Goal: Task Accomplishment & Management: Use online tool/utility

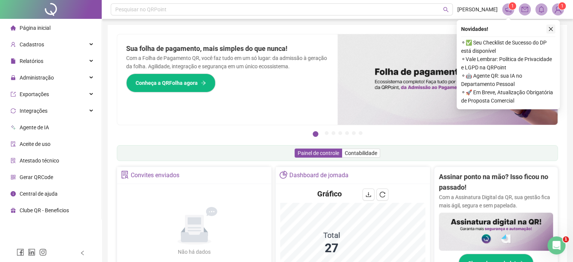
click at [550, 29] on icon "close" at bounding box center [551, 29] width 4 height 4
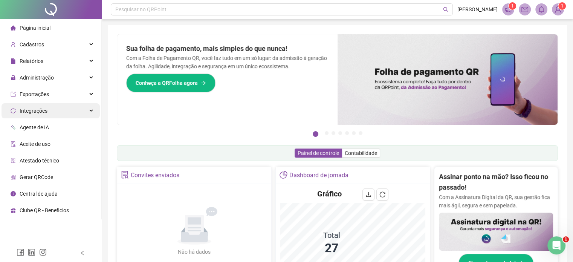
click at [91, 109] on div "Integrações" at bounding box center [51, 110] width 98 height 15
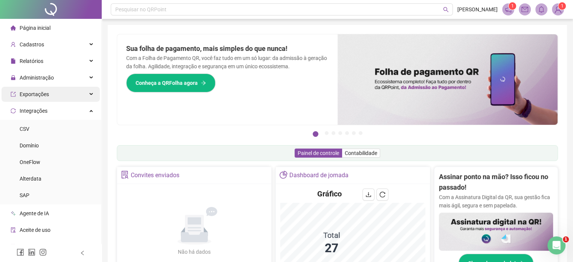
click at [84, 96] on div "Exportações" at bounding box center [51, 94] width 98 height 15
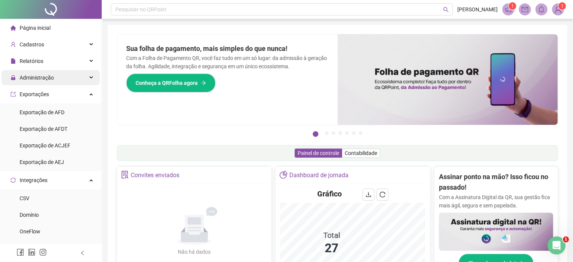
click at [87, 76] on div "Administração" at bounding box center [51, 77] width 98 height 15
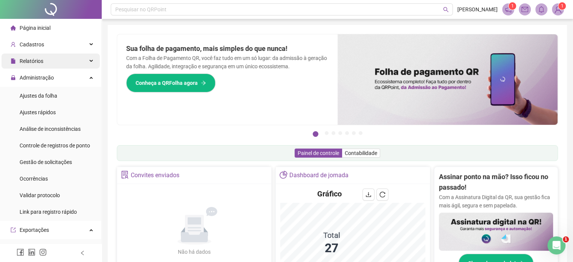
click at [85, 60] on div "Relatórios" at bounding box center [51, 60] width 98 height 15
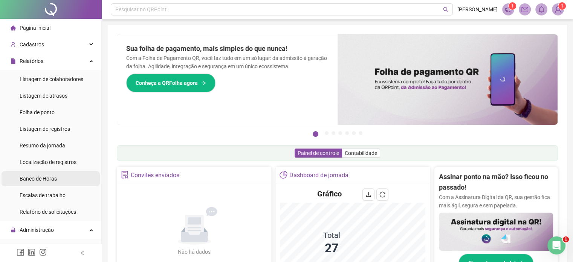
click at [35, 178] on span "Banco de Horas" at bounding box center [38, 178] width 37 height 6
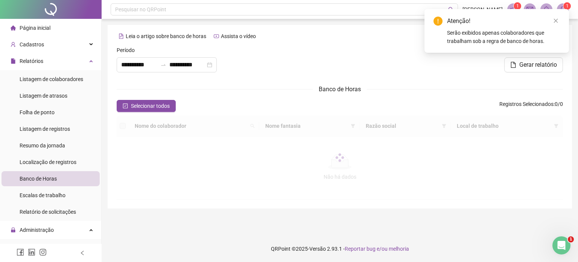
type input "**********"
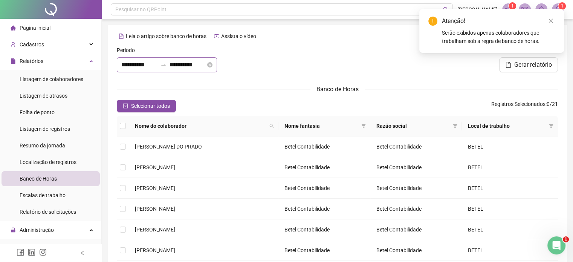
click at [134, 70] on div "**********" at bounding box center [167, 64] width 100 height 15
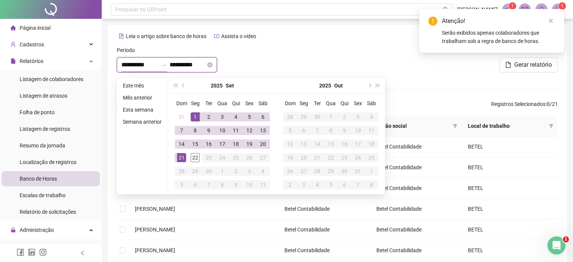
click at [136, 67] on input "**********" at bounding box center [139, 64] width 36 height 9
click at [183, 88] on button "prev-year" at bounding box center [183, 85] width 8 height 15
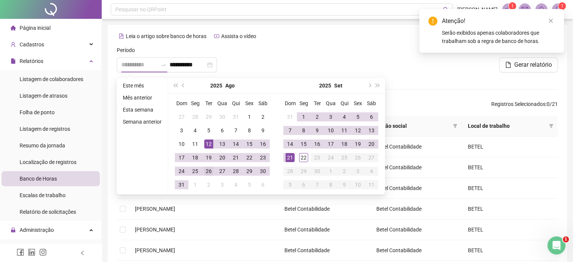
type input "**********"
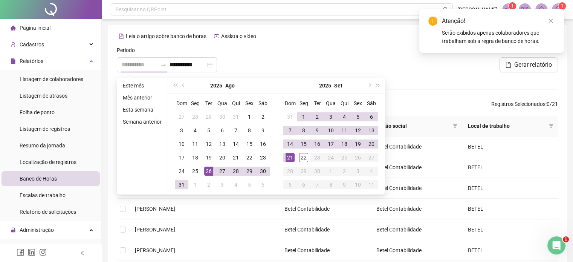
click at [206, 170] on div "26" at bounding box center [208, 170] width 9 height 9
type input "**********"
click at [357, 143] on div "19" at bounding box center [357, 143] width 9 height 9
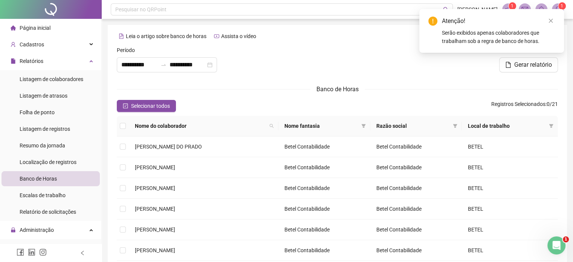
scroll to position [113, 0]
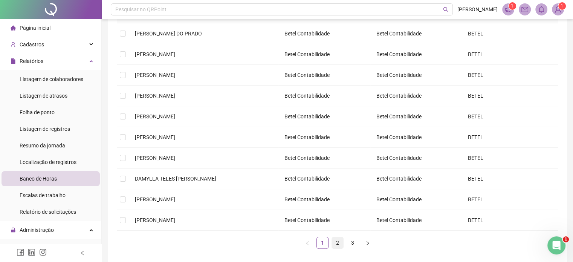
click at [337, 241] on link "2" at bounding box center [337, 242] width 11 height 11
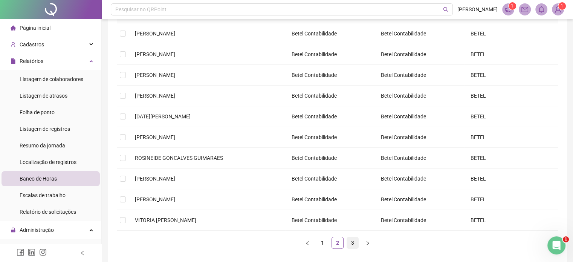
click at [352, 242] on link "3" at bounding box center [352, 242] width 11 height 11
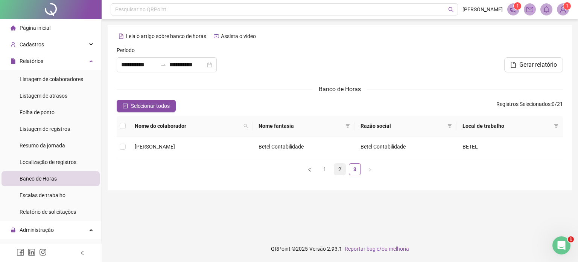
click at [340, 169] on link "2" at bounding box center [339, 168] width 11 height 11
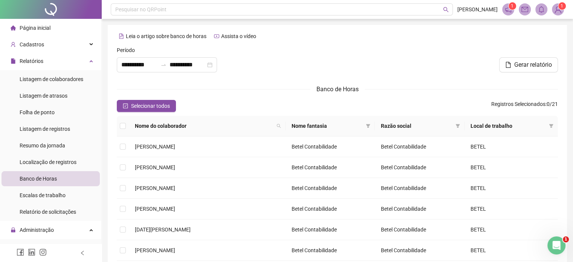
scroll to position [113, 0]
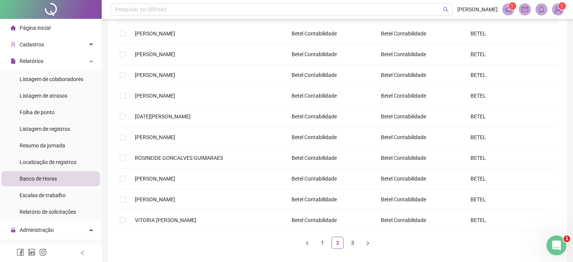
click at [555, 243] on icon "Abertura do Messenger da Intercom" at bounding box center [555, 244] width 12 height 12
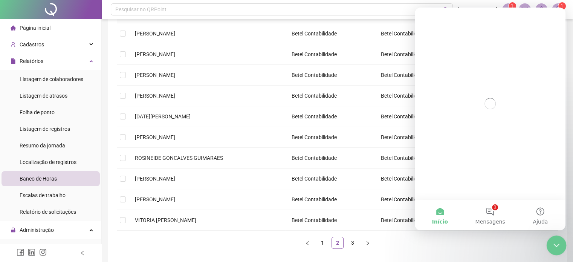
scroll to position [0, 0]
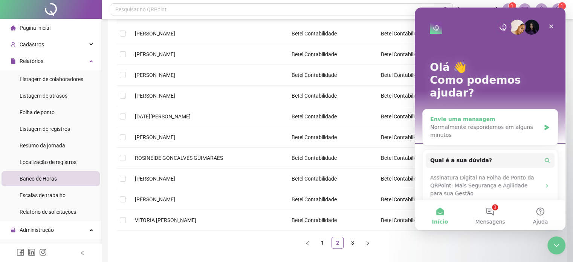
click at [500, 123] on div "Normalmente respondemos em alguns minutos" at bounding box center [485, 131] width 110 height 16
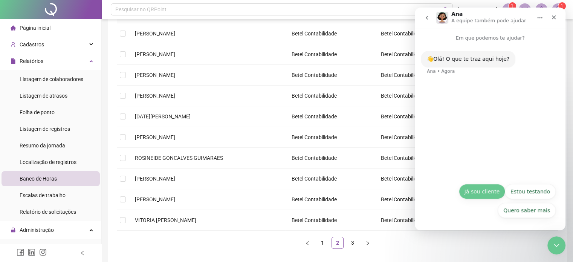
click at [491, 191] on button "Já sou cliente" at bounding box center [482, 191] width 46 height 15
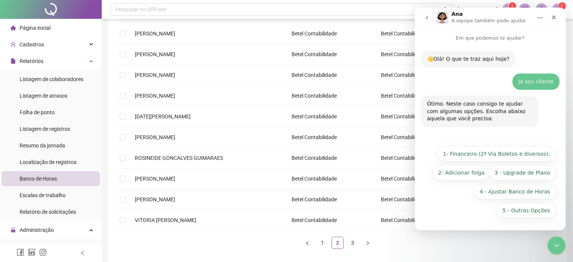
scroll to position [146, 0]
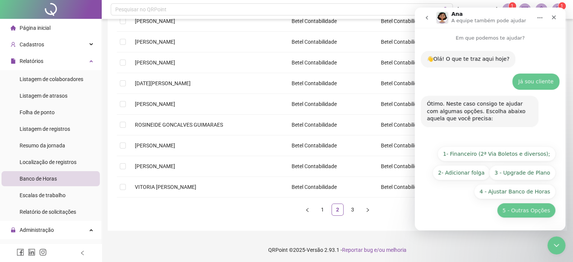
click at [521, 211] on button "5 - Outras Opções" at bounding box center [526, 210] width 59 height 15
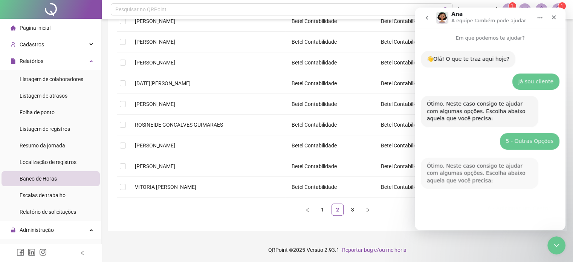
scroll to position [98, 0]
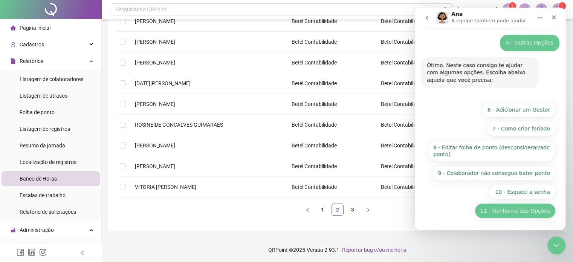
click at [508, 213] on button "11 - Nenhuma das Opções" at bounding box center [514, 210] width 81 height 15
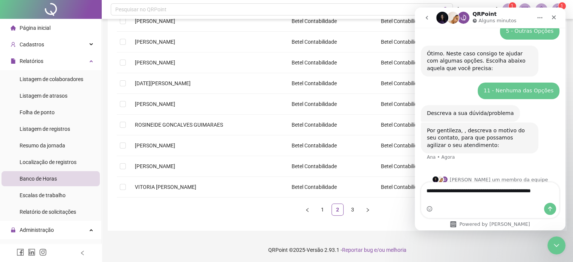
scroll to position [117, 0]
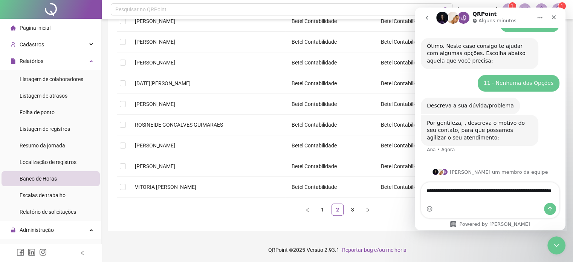
type textarea "**********"
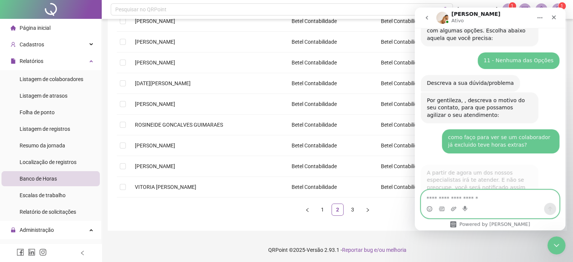
scroll to position [267, 0]
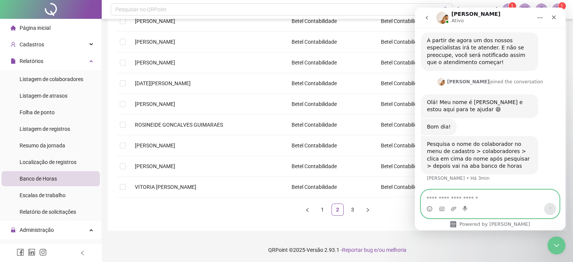
click at [475, 198] on textarea "Envie uma mensagem..." at bounding box center [490, 196] width 138 height 13
type textarea "**"
type textarea "*"
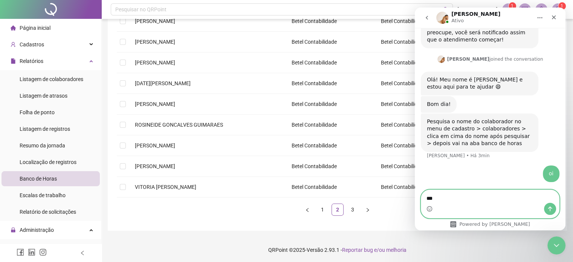
type textarea "**"
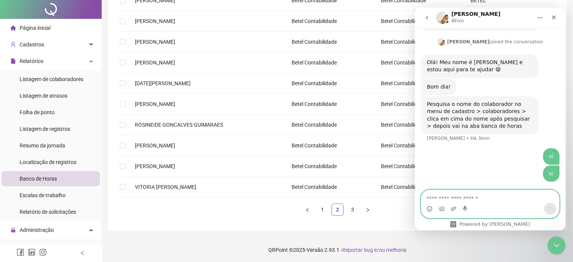
scroll to position [0, 0]
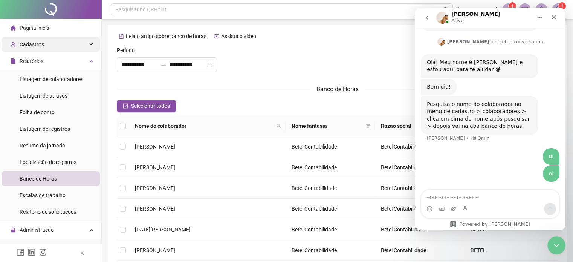
click at [83, 43] on div "Cadastros" at bounding box center [51, 44] width 98 height 15
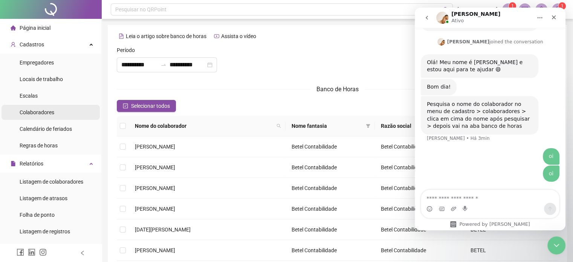
click at [34, 113] on span "Colaboradores" at bounding box center [37, 112] width 35 height 6
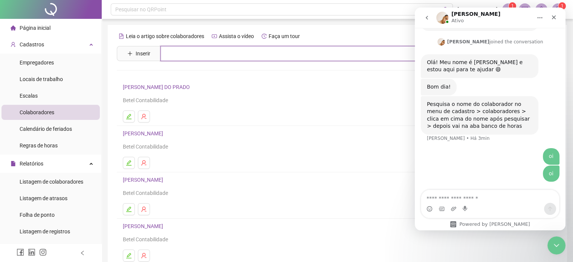
click at [183, 54] on input "text" at bounding box center [342, 53] width 364 height 15
type input "******"
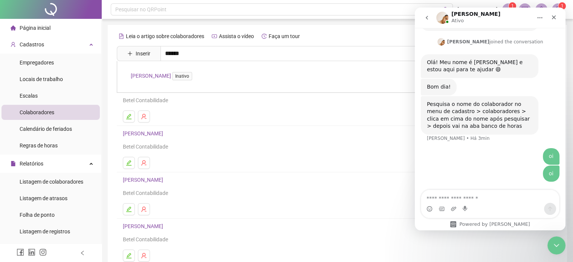
click at [150, 76] on link "[PERSON_NAME] Inativo" at bounding box center [163, 76] width 64 height 6
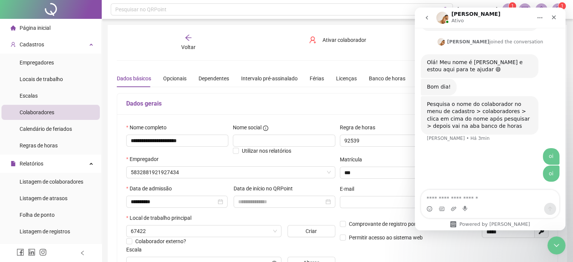
type input "**********"
click at [387, 81] on div "Banco de horas" at bounding box center [387, 78] width 37 height 8
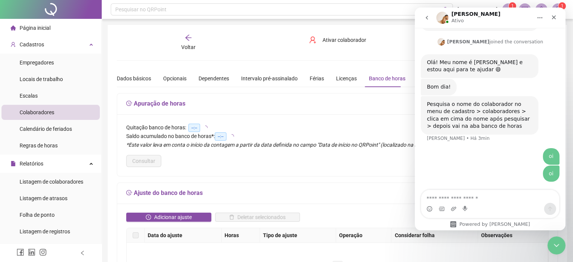
type input "**********"
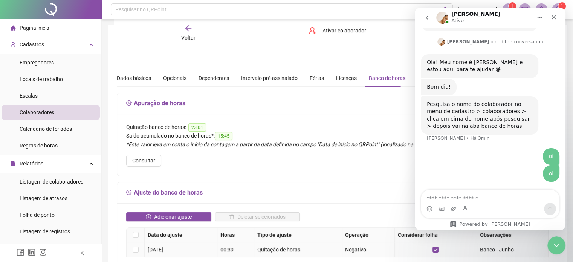
scroll to position [113, 0]
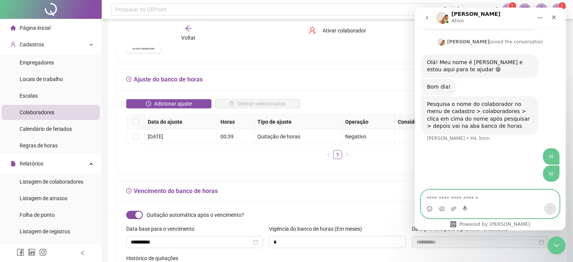
click at [466, 197] on textarea "Envie uma mensagem..." at bounding box center [490, 196] width 138 height 13
type textarea "*****"
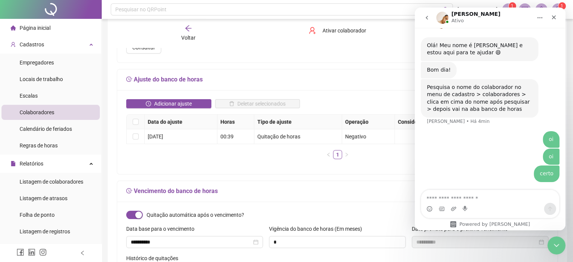
click at [501, 18] on div "[PERSON_NAME]" at bounding box center [484, 17] width 96 height 13
click at [505, 13] on div "[PERSON_NAME]" at bounding box center [484, 17] width 96 height 13
click at [527, 13] on div "[PERSON_NAME]" at bounding box center [484, 17] width 96 height 13
click at [499, 18] on div "[PERSON_NAME]" at bounding box center [484, 17] width 96 height 13
click at [523, 18] on div "[PERSON_NAME]" at bounding box center [484, 17] width 96 height 13
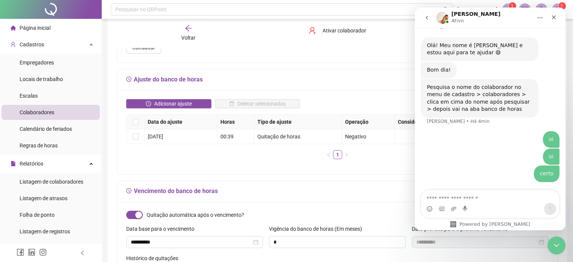
click at [425, 17] on icon "go back" at bounding box center [427, 18] width 6 height 6
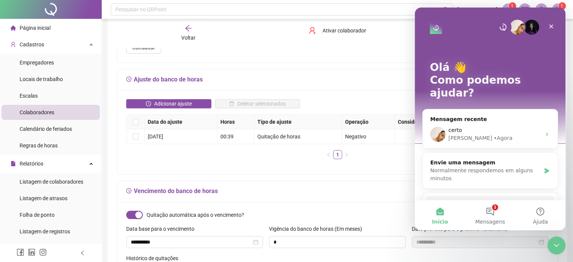
click at [474, 15] on div "Olá 👋 Como podemos ajudar?" at bounding box center [490, 82] width 136 height 148
click at [526, 126] on div "certo" at bounding box center [494, 130] width 93 height 8
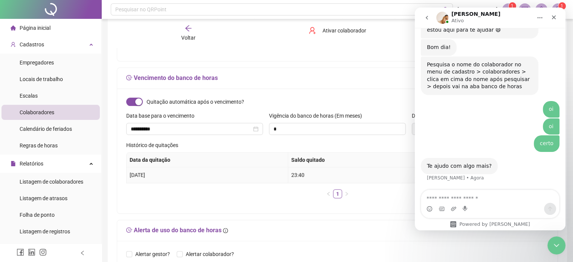
scroll to position [113, 0]
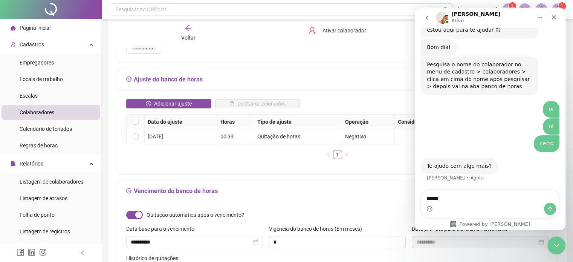
type textarea "*******"
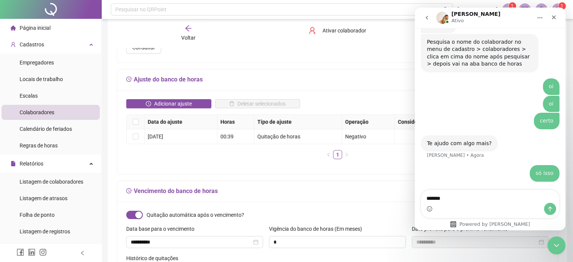
type textarea "********"
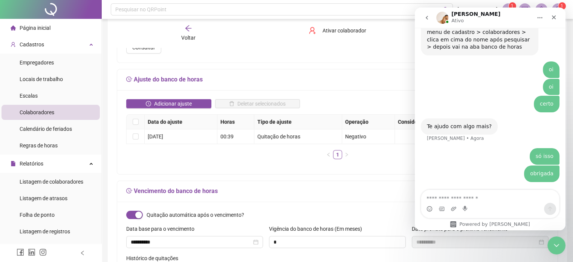
click at [517, 20] on div "[PERSON_NAME]" at bounding box center [484, 17] width 96 height 13
click at [473, 17] on div "[PERSON_NAME]" at bounding box center [484, 17] width 96 height 13
click at [461, 14] on h1 "[PERSON_NAME]" at bounding box center [475, 14] width 49 height 6
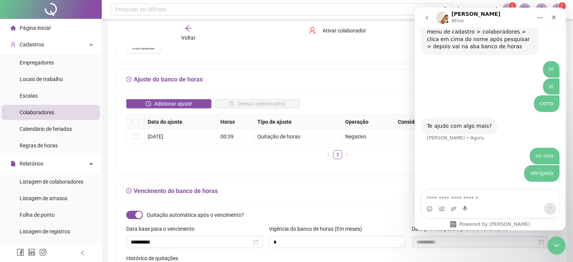
drag, startPoint x: 480, startPoint y: 18, endPoint x: 481, endPoint y: 27, distance: 9.1
click at [480, 19] on div "[PERSON_NAME]" at bounding box center [484, 17] width 96 height 13
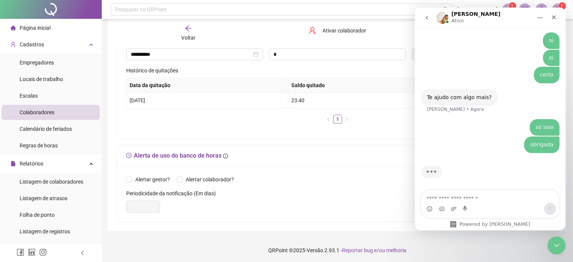
scroll to position [0, 0]
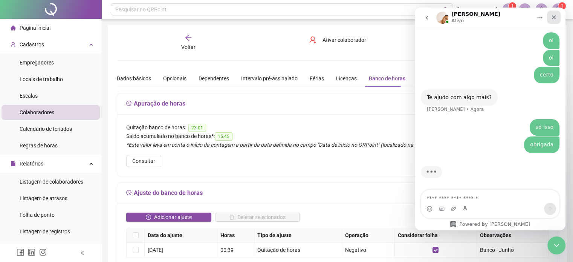
click at [554, 15] on icon "Fechar" at bounding box center [553, 17] width 6 height 6
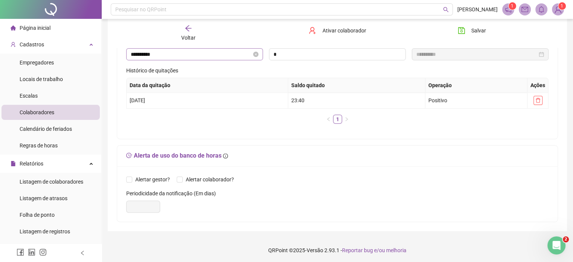
scroll to position [465, 0]
click at [192, 56] on input "**********" at bounding box center [191, 54] width 121 height 8
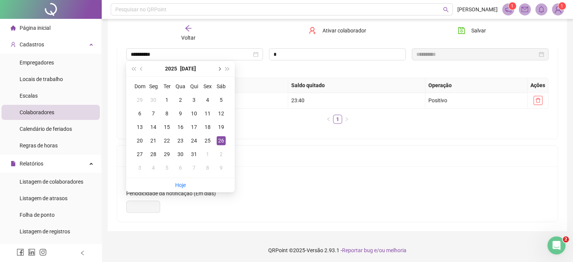
click at [219, 67] on span "next-year" at bounding box center [219, 69] width 4 height 4
type input "**********"
click at [166, 155] on div "26" at bounding box center [166, 153] width 9 height 9
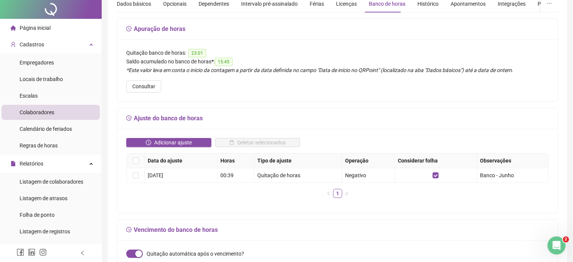
scroll to position [0, 0]
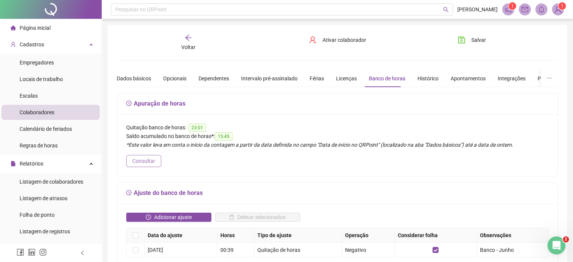
click at [150, 159] on span "Consultar" at bounding box center [143, 161] width 23 height 8
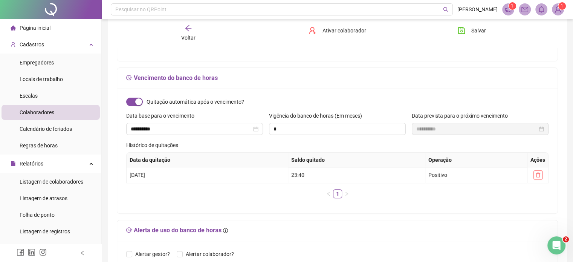
scroll to position [300, 0]
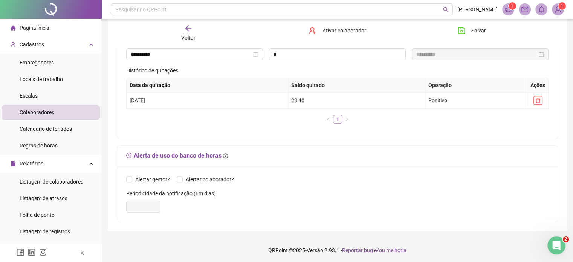
click at [338, 118] on link "1" at bounding box center [337, 119] width 8 height 8
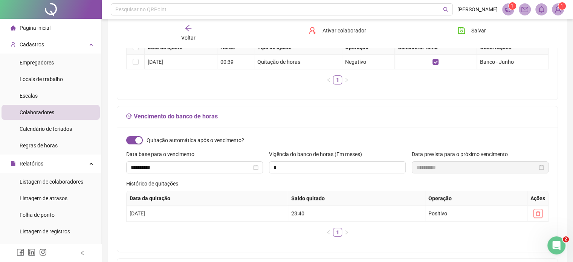
scroll to position [75, 0]
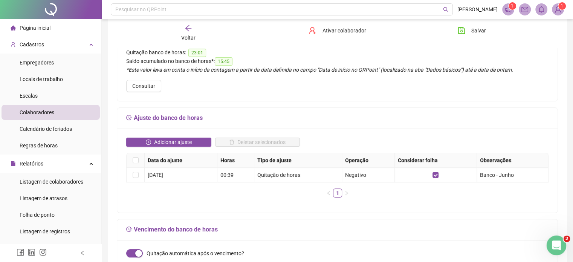
click at [551, 247] on icon "Abertura do Messenger da Intercom" at bounding box center [555, 244] width 12 height 12
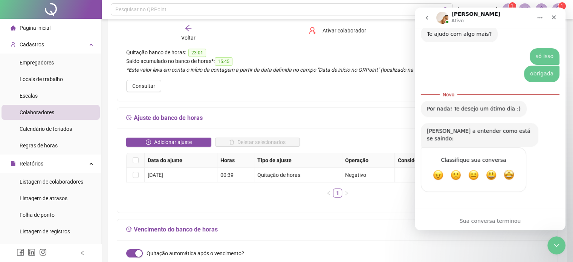
scroll to position [0, 0]
click at [493, 174] on span "Ótimo" at bounding box center [491, 175] width 14 height 14
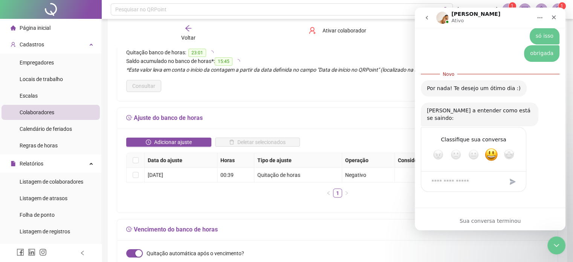
click at [512, 180] on div "Envio" at bounding box center [512, 181] width 15 height 15
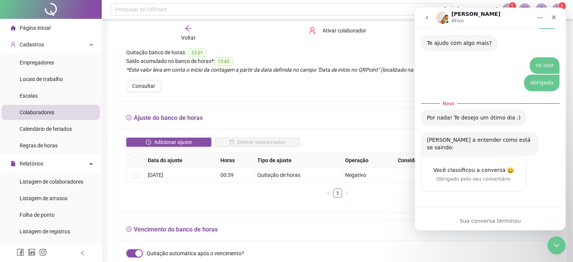
scroll to position [130, 0]
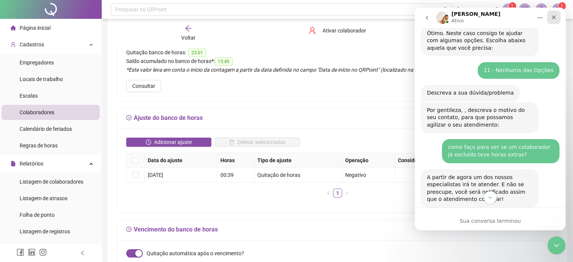
drag, startPoint x: 558, startPoint y: 16, endPoint x: 971, endPoint y: 24, distance: 413.1
click at [558, 16] on div "Fechar" at bounding box center [554, 18] width 14 height 14
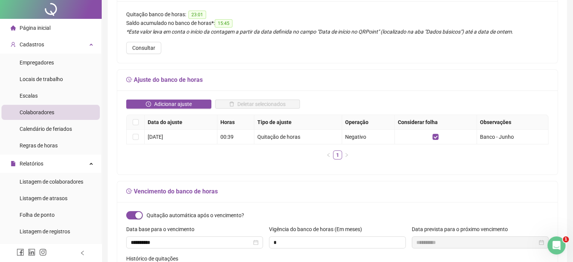
scroll to position [0, 0]
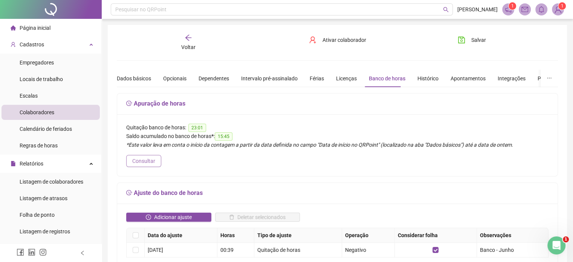
click at [150, 159] on span "Consultar" at bounding box center [143, 161] width 23 height 8
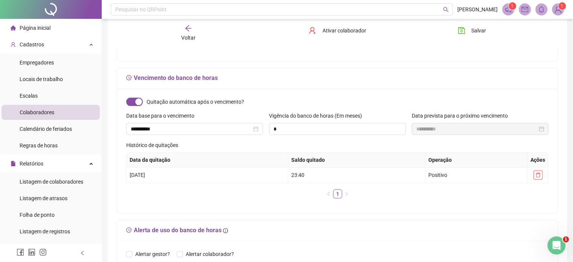
scroll to position [300, 0]
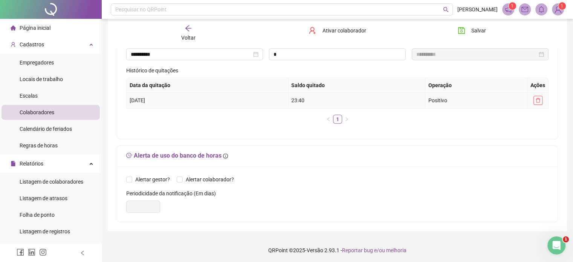
click at [435, 99] on div "Positivo" at bounding box center [476, 100] width 96 height 8
click at [402, 132] on div "**********" at bounding box center [337, 76] width 440 height 125
click at [168, 69] on label "Histórico de quitações" at bounding box center [154, 70] width 57 height 8
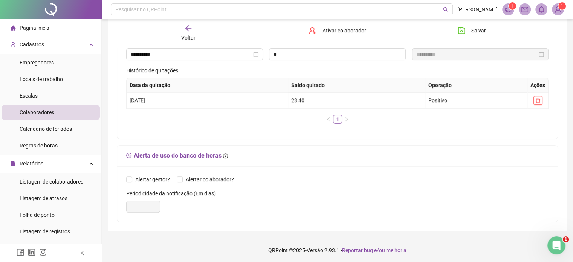
scroll to position [187, 0]
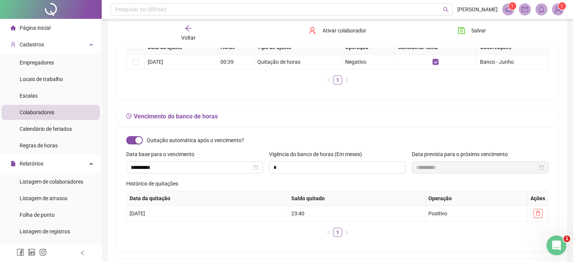
click at [550, 244] on icon "Abertura do Messenger da Intercom" at bounding box center [555, 244] width 12 height 12
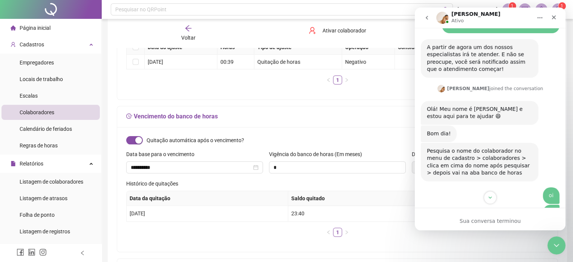
scroll to position [485, 0]
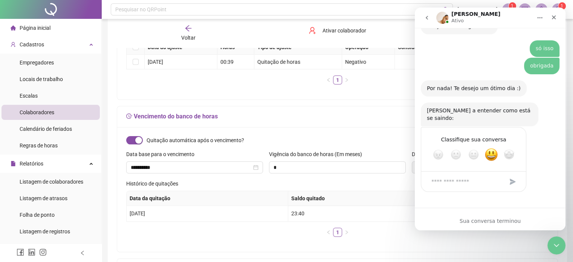
click at [512, 181] on div "Envio" at bounding box center [512, 181] width 15 height 15
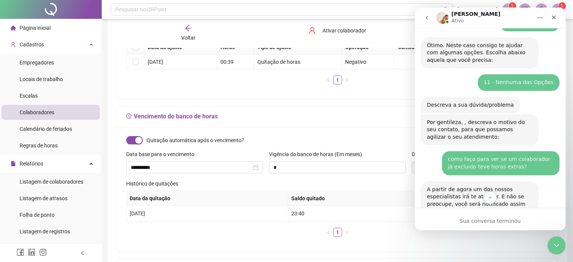
scroll to position [0, 0]
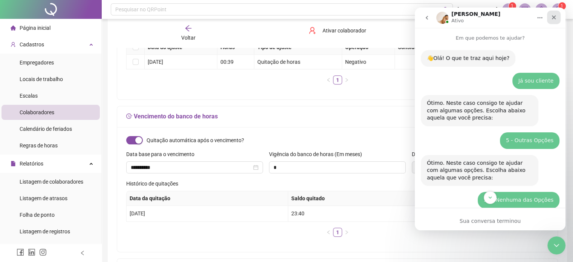
click at [554, 18] on icon "Fechar" at bounding box center [554, 17] width 4 height 4
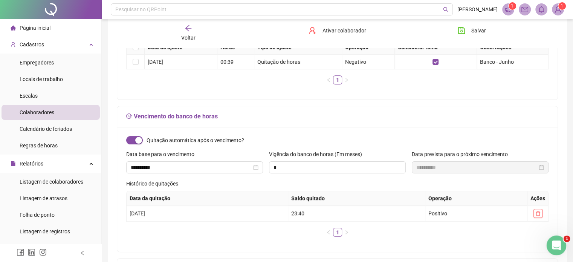
click at [558, 243] on icon "Abertura do Messenger da Intercom" at bounding box center [555, 244] width 12 height 12
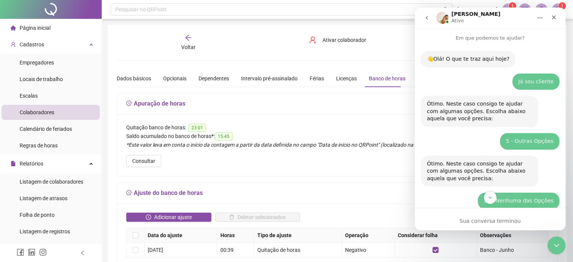
click at [425, 15] on icon "go back" at bounding box center [427, 18] width 6 height 6
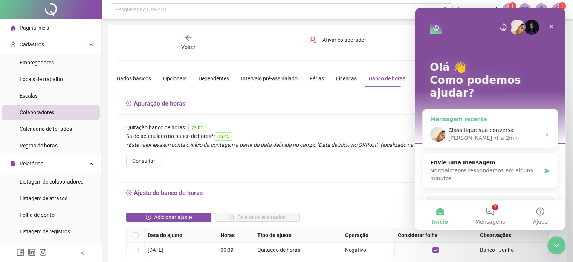
scroll to position [79, 0]
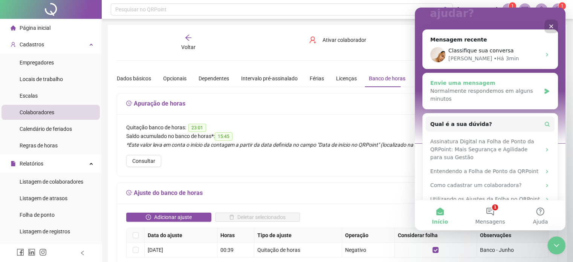
click at [544, 88] on icon "Messenger da Intercom" at bounding box center [546, 90] width 5 height 5
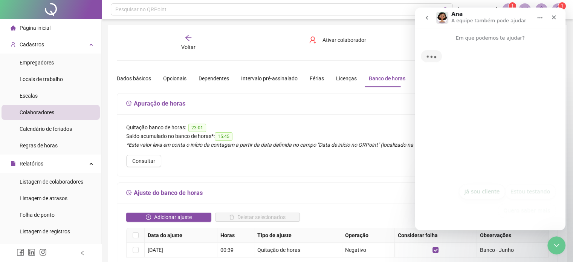
scroll to position [0, 0]
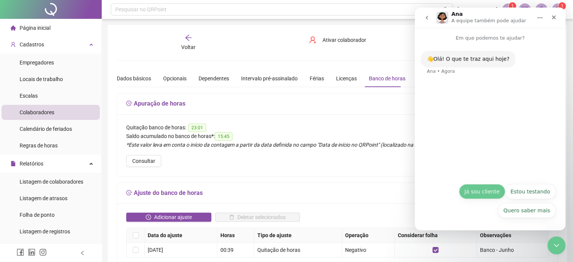
click at [491, 191] on button "Já sou cliente" at bounding box center [482, 191] width 46 height 15
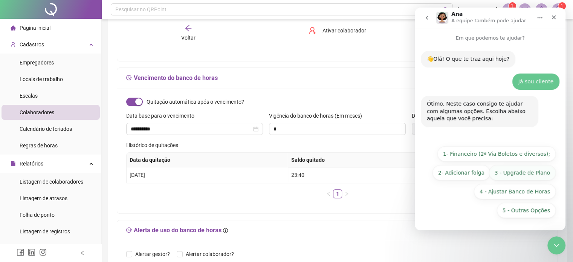
scroll to position [300, 0]
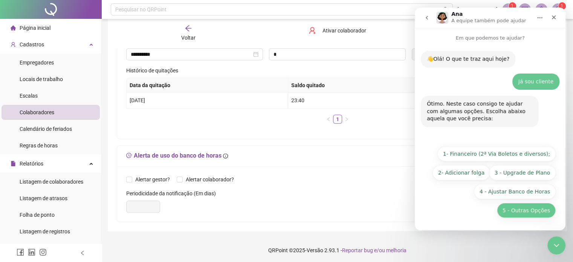
click at [538, 206] on button "5 - Outras Opções" at bounding box center [526, 210] width 59 height 15
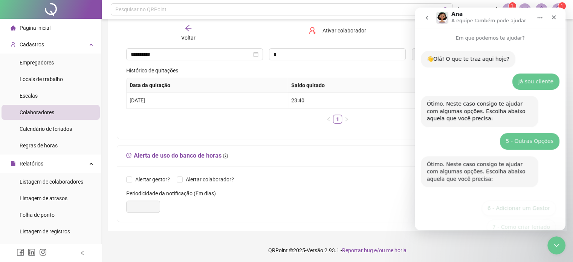
scroll to position [98, 0]
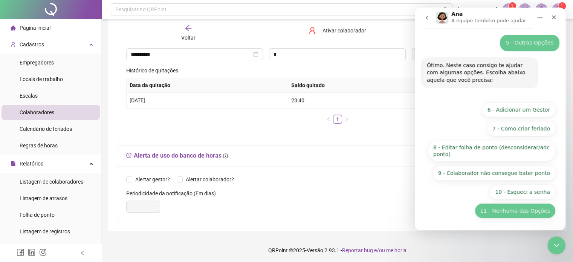
click at [529, 210] on button "11 - Nenhuma das Opções" at bounding box center [514, 210] width 81 height 15
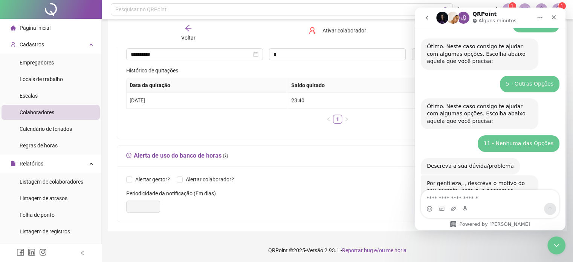
scroll to position [110, 0]
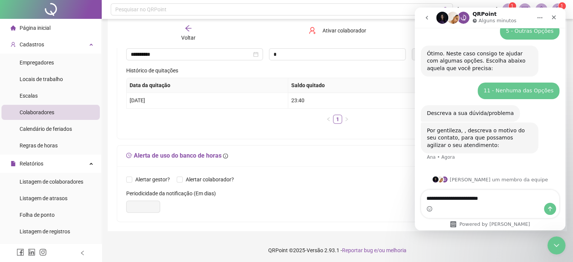
type textarea "**********"
drag, startPoint x: 500, startPoint y: 201, endPoint x: 419, endPoint y: 205, distance: 80.7
click at [419, 205] on div "**********" at bounding box center [490, 203] width 151 height 29
click at [428, 20] on icon "go back" at bounding box center [427, 18] width 6 height 6
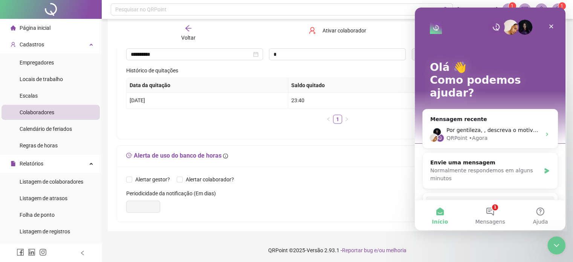
scroll to position [0, 0]
click at [554, 26] on div "Fechar" at bounding box center [551, 27] width 14 height 14
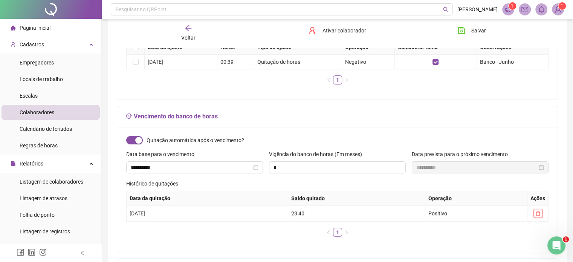
scroll to position [75, 0]
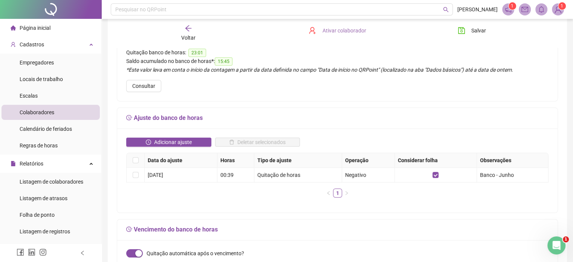
click at [338, 33] on span "Ativar colaborador" at bounding box center [344, 30] width 44 height 8
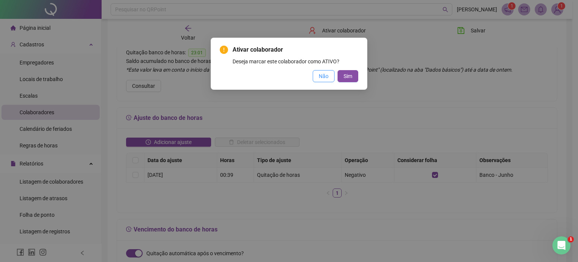
click at [320, 78] on span "Não" at bounding box center [324, 76] width 10 height 8
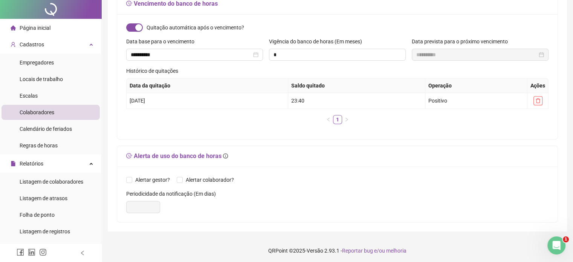
scroll to position [0, 0]
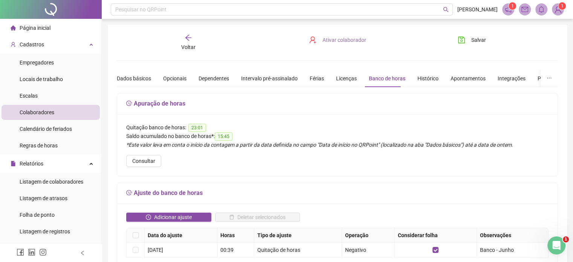
click at [337, 42] on span "Ativar colaborador" at bounding box center [344, 40] width 44 height 8
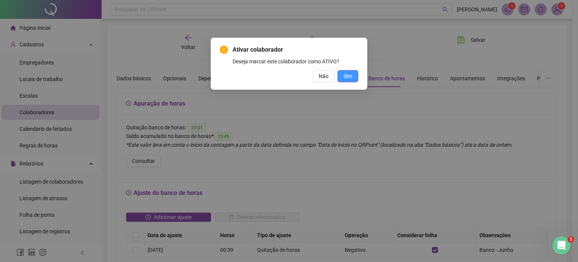
click at [349, 75] on span "Sim" at bounding box center [348, 76] width 9 height 8
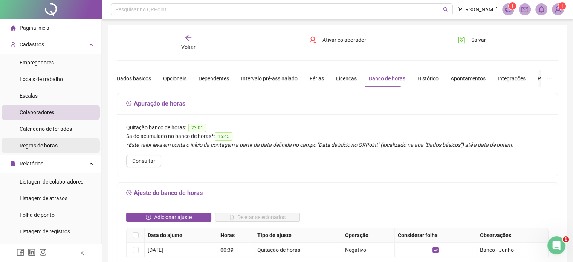
scroll to position [113, 0]
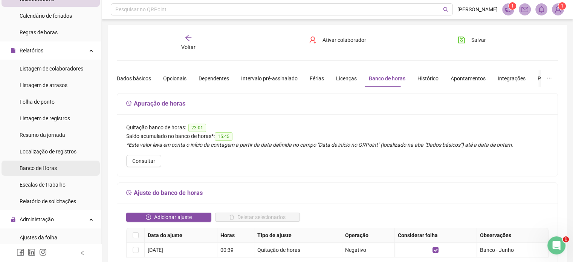
click at [47, 166] on span "Banco de Horas" at bounding box center [38, 168] width 37 height 6
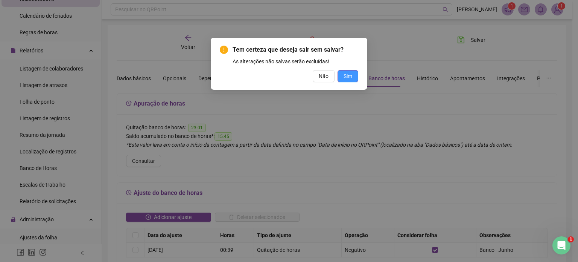
click at [352, 77] on button "Sim" at bounding box center [348, 76] width 21 height 12
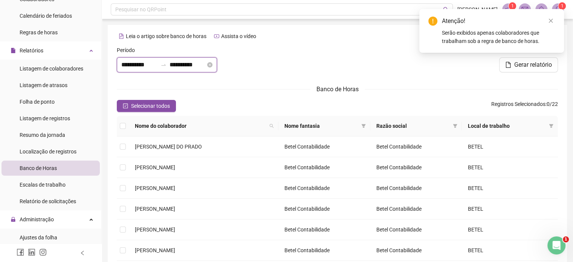
click at [137, 66] on input "**********" at bounding box center [139, 64] width 36 height 9
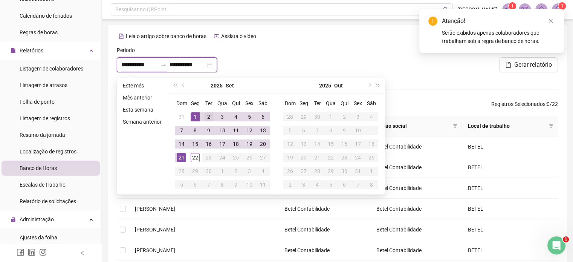
type input "**********"
click at [183, 87] on span "prev-year" at bounding box center [184, 86] width 4 height 4
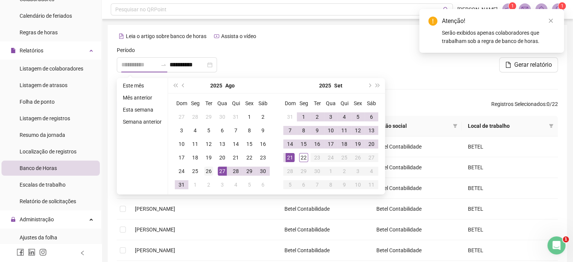
type input "**********"
click at [207, 171] on div "26" at bounding box center [208, 170] width 9 height 9
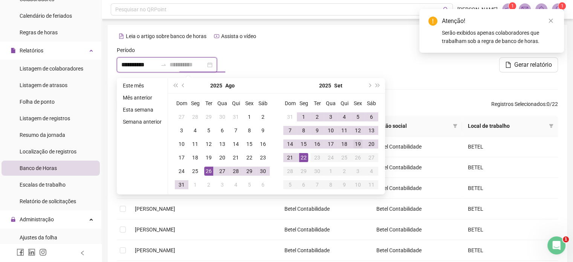
type input "**********"
click at [356, 143] on div "19" at bounding box center [357, 143] width 9 height 9
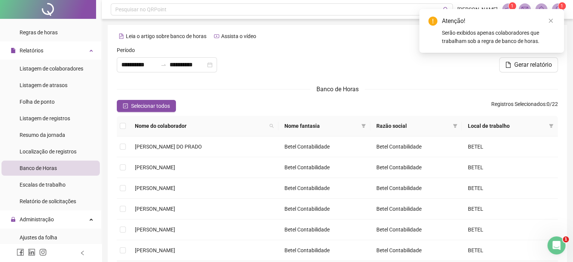
scroll to position [113, 0]
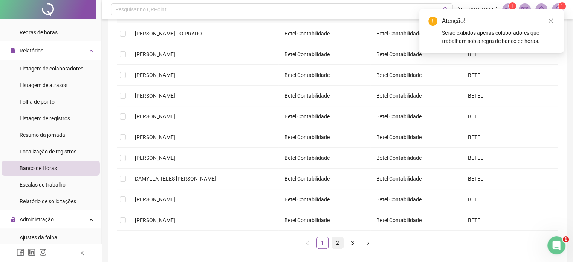
click at [339, 239] on link "2" at bounding box center [337, 242] width 11 height 11
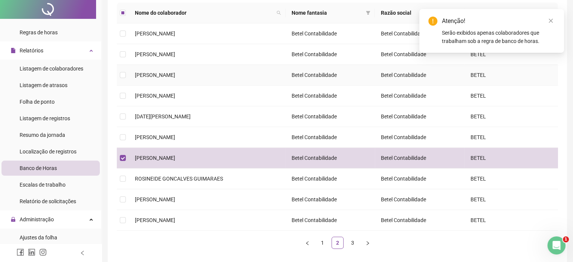
scroll to position [0, 0]
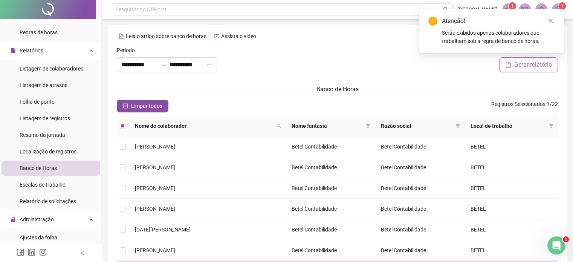
click at [524, 68] on span "Gerar relatório" at bounding box center [533, 64] width 38 height 9
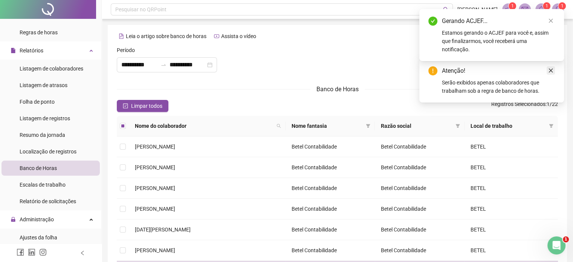
click at [551, 69] on icon "close" at bounding box center [550, 70] width 5 height 5
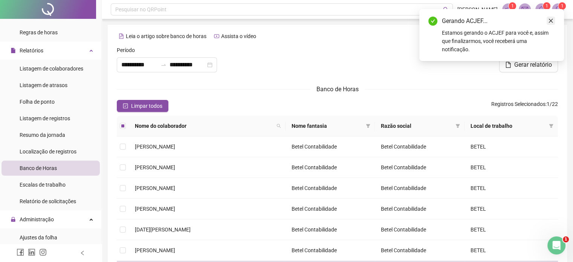
click at [551, 21] on icon "close" at bounding box center [551, 21] width 4 height 4
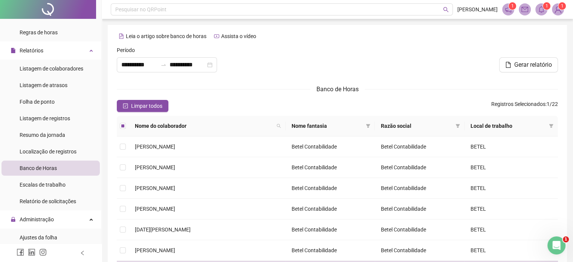
click at [544, 10] on icon "bell" at bounding box center [541, 9] width 7 height 7
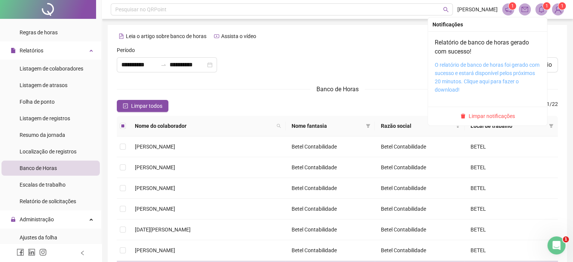
click at [456, 82] on link "O relatório de banco de horas foi gerado com sucesso e estará disponível pelos …" at bounding box center [486, 77] width 105 height 31
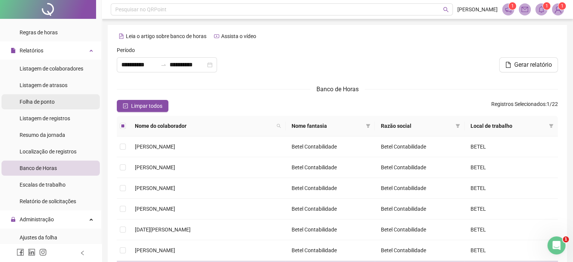
click at [37, 102] on span "Folha de ponto" at bounding box center [37, 102] width 35 height 6
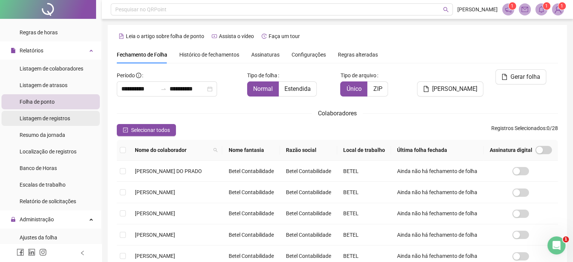
scroll to position [23, 0]
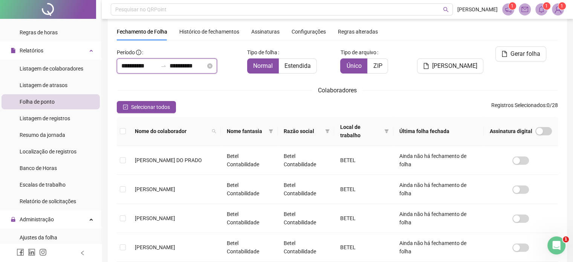
click at [136, 67] on input "**********" at bounding box center [139, 65] width 36 height 9
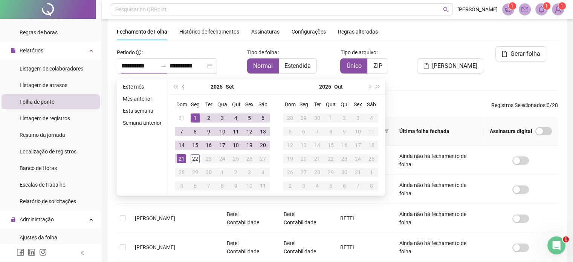
click at [181, 88] on button "prev-year" at bounding box center [183, 86] width 8 height 15
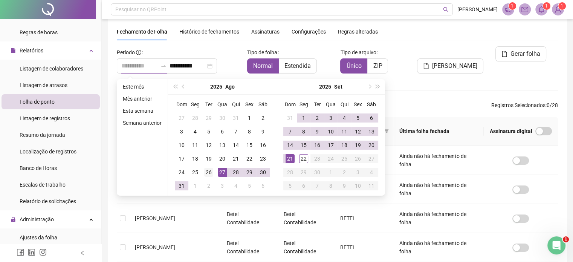
type input "**********"
click at [209, 171] on div "26" at bounding box center [208, 172] width 9 height 9
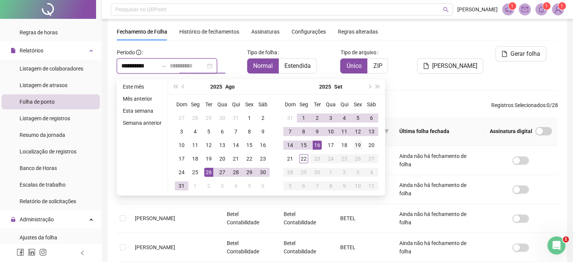
type input "**********"
click at [358, 145] on div "19" at bounding box center [357, 144] width 9 height 9
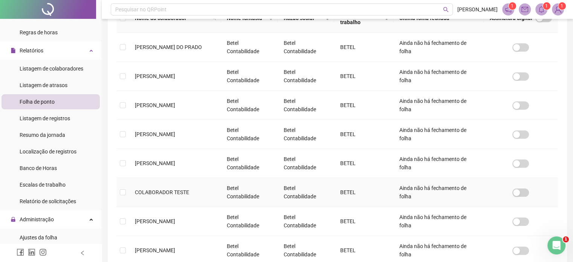
scroll to position [249, 0]
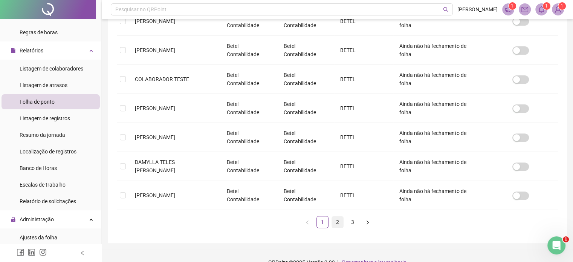
click at [335, 218] on link "2" at bounding box center [337, 221] width 11 height 11
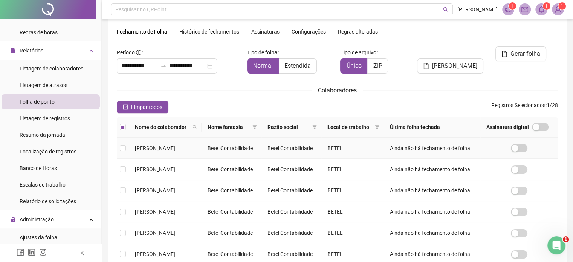
scroll to position [0, 0]
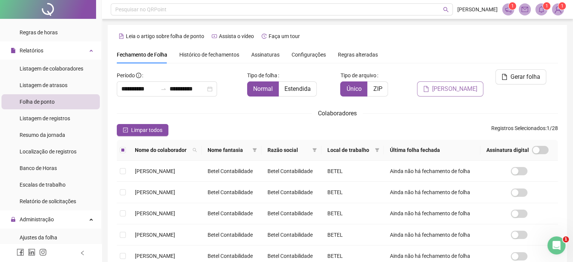
click at [466, 84] on span "[PERSON_NAME]" at bounding box center [454, 88] width 45 height 9
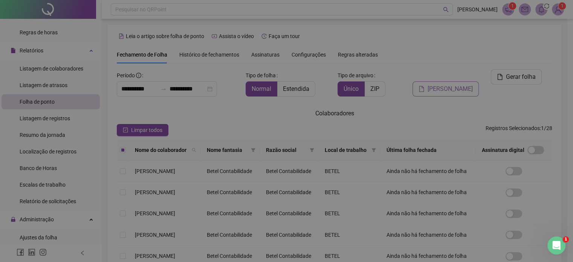
scroll to position [23, 0]
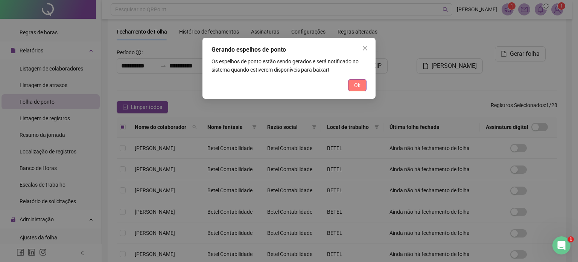
click at [356, 87] on span "Ok" at bounding box center [357, 85] width 6 height 8
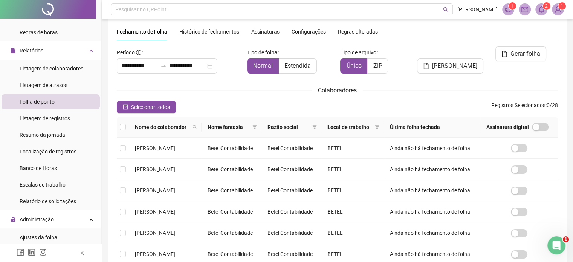
click at [541, 11] on icon "bell" at bounding box center [540, 9] width 5 height 7
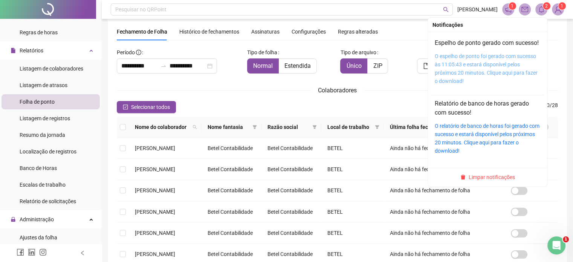
click at [475, 67] on link "O espelho de ponto foi gerado com sucesso às 11:05:43 e estará disponível pelos…" at bounding box center [485, 68] width 103 height 31
